Goal: Answer question/provide support

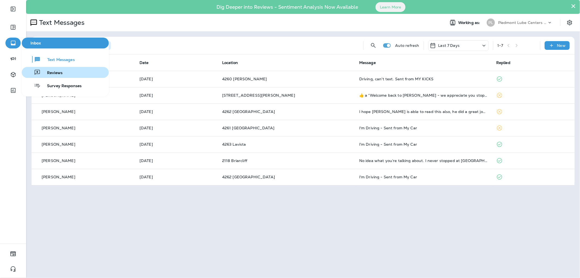
click at [60, 72] on span "Reviews" at bounding box center [52, 72] width 22 height 5
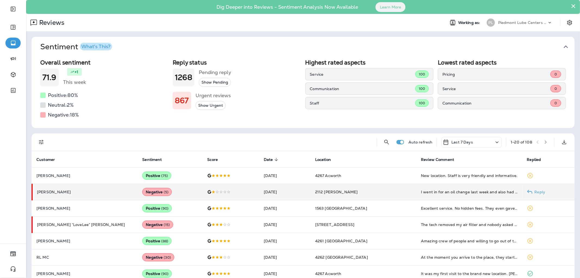
click at [81, 192] on p "[PERSON_NAME]" at bounding box center [85, 192] width 97 height 4
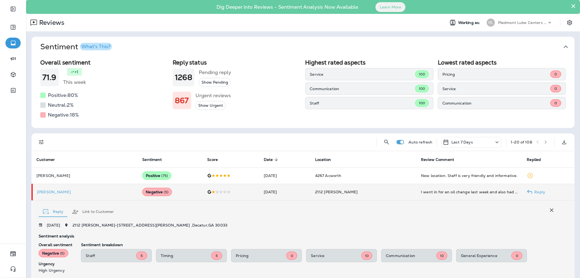
scroll to position [88, 0]
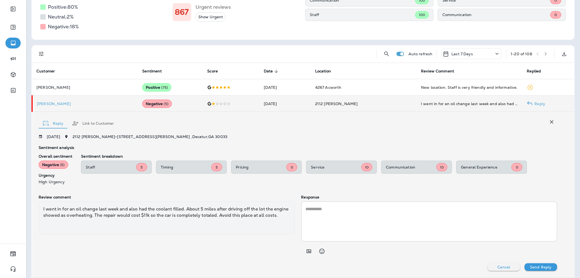
click at [55, 125] on button "Reply" at bounding box center [53, 123] width 29 height 20
click at [96, 125] on button "Link to Customer" at bounding box center [93, 123] width 51 height 20
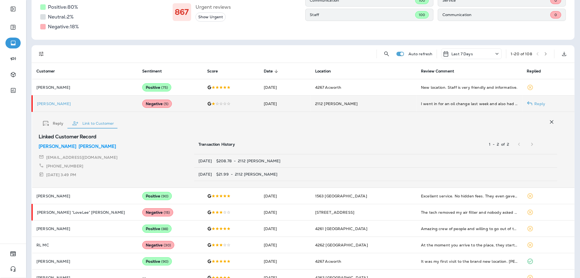
click at [79, 144] on p "[PERSON_NAME]" at bounding box center [98, 146] width 38 height 7
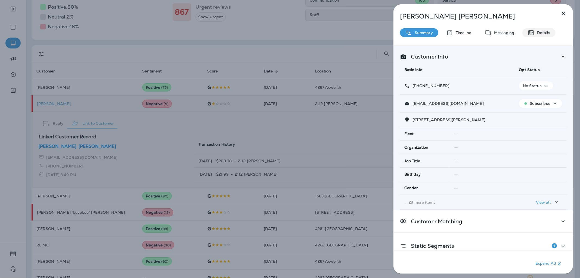
click at [539, 28] on div "Details" at bounding box center [539, 32] width 33 height 9
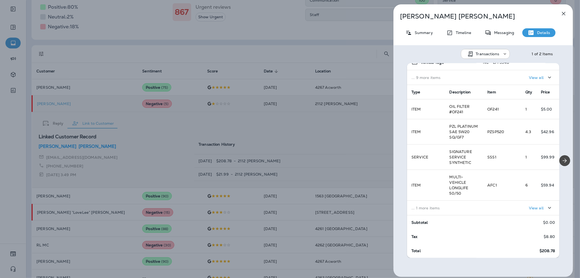
scroll to position [77, 0]
click at [529, 209] on p "View all" at bounding box center [536, 208] width 15 height 4
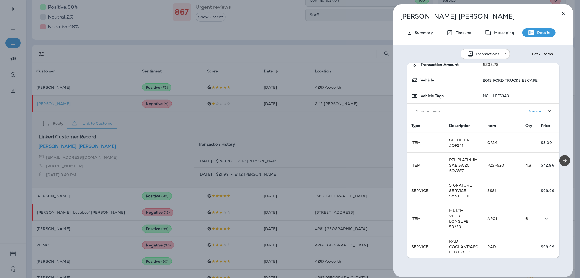
scroll to position [0, 0]
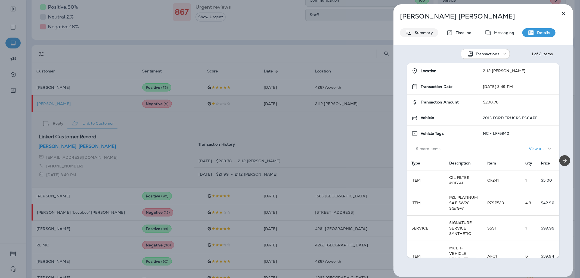
drag, startPoint x: 422, startPoint y: 29, endPoint x: 423, endPoint y: 38, distance: 9.0
click at [423, 29] on div "Summary" at bounding box center [419, 32] width 38 height 9
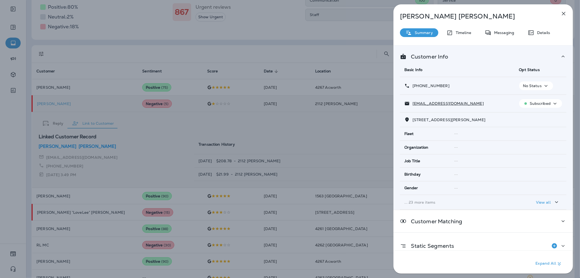
drag, startPoint x: 455, startPoint y: 86, endPoint x: 417, endPoint y: 87, distance: 37.6
click at [417, 87] on div "[PHONE_NUMBER]" at bounding box center [458, 86] width 106 height 6
copy p "[PHONE_NUMBER]"
drag, startPoint x: 459, startPoint y: 105, endPoint x: 412, endPoint y: 106, distance: 46.8
click at [412, 106] on div "[EMAIL_ADDRESS][DOMAIN_NAME]" at bounding box center [458, 104] width 106 height 6
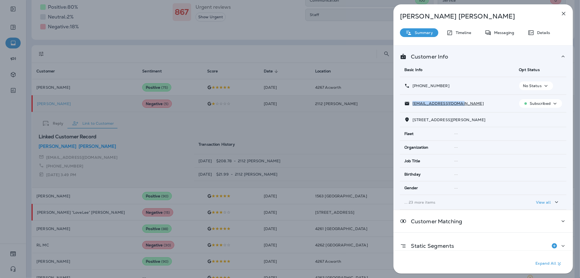
copy p "[EMAIL_ADDRESS][DOMAIN_NAME]"
drag, startPoint x: 488, startPoint y: 119, endPoint x: 413, endPoint y: 121, distance: 75.7
click at [413, 121] on div "[STREET_ADDRESS][PERSON_NAME]" at bounding box center [484, 120] width 158 height 6
copy span "[STREET_ADDRESS][PERSON_NAME]"
click at [191, 97] on div "[PERSON_NAME] Summary Timeline Messaging Details Customer Info Basic Info Opt S…" at bounding box center [290, 139] width 580 height 278
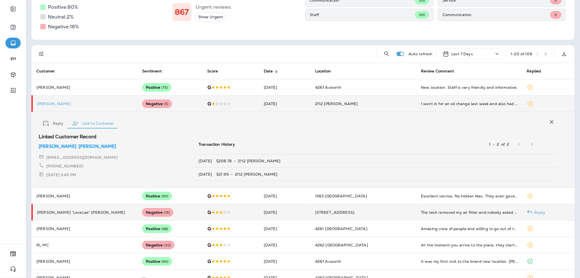
click at [76, 217] on td "[PERSON_NAME] “LoveLee” [PERSON_NAME]" at bounding box center [85, 212] width 106 height 16
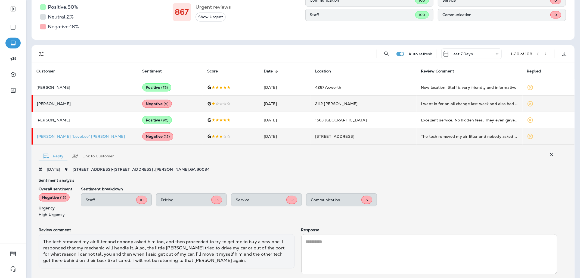
scroll to position [120, 0]
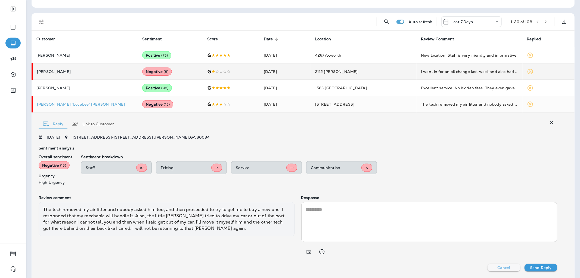
click at [502, 268] on p "Cancel" at bounding box center [504, 267] width 13 height 4
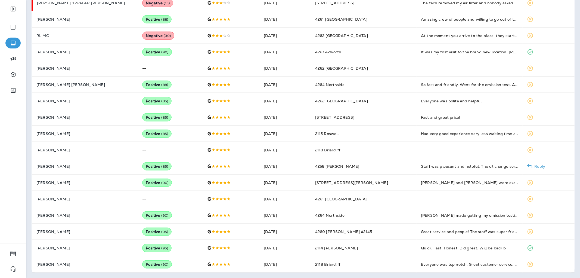
scroll to position [0, 0]
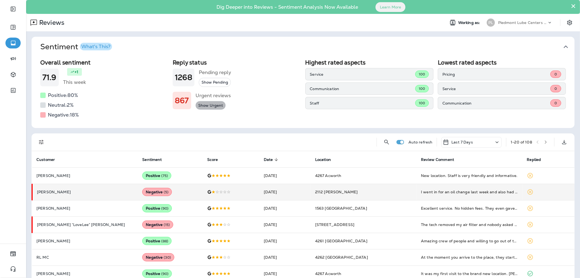
click at [216, 109] on button "Show Urgent" at bounding box center [211, 105] width 30 height 9
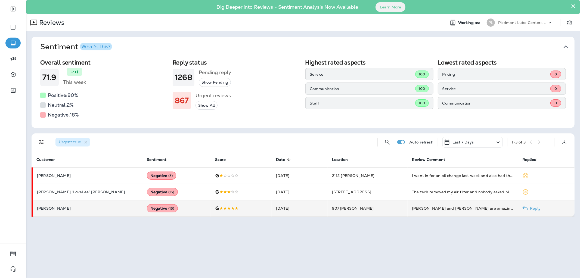
click at [235, 213] on td at bounding box center [241, 208] width 61 height 16
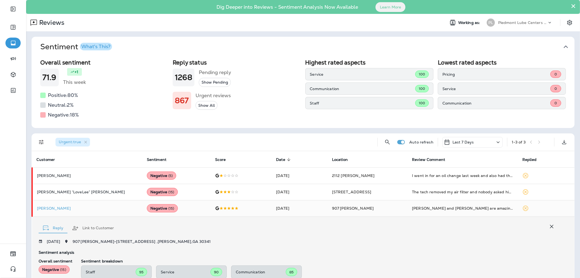
scroll to position [109, 0]
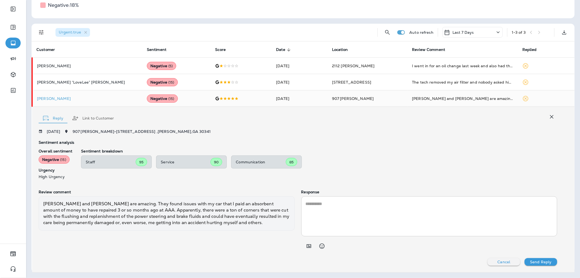
click at [513, 260] on button "Cancel" at bounding box center [504, 262] width 33 height 8
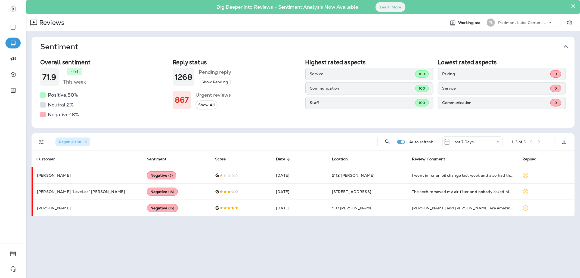
scroll to position [0, 0]
